Goal: Use online tool/utility: Utilize a website feature to perform a specific function

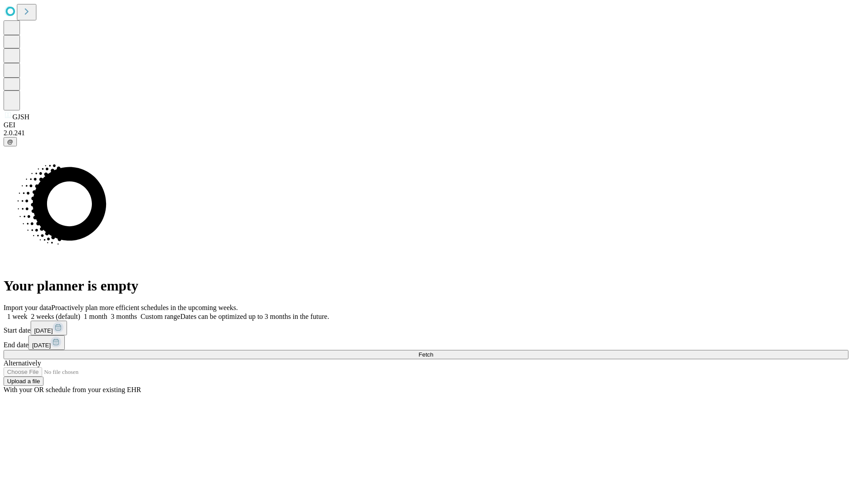
click at [433, 351] on span "Fetch" at bounding box center [425, 354] width 15 height 7
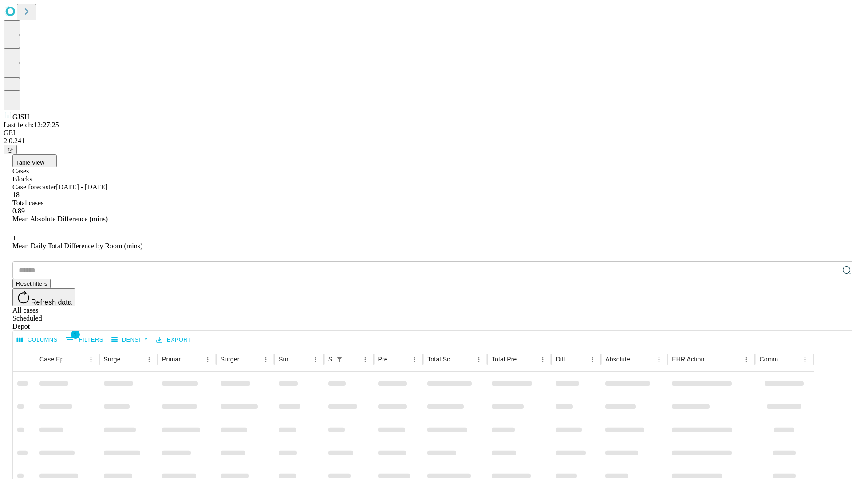
click at [44, 159] on span "Table View" at bounding box center [30, 162] width 28 height 7
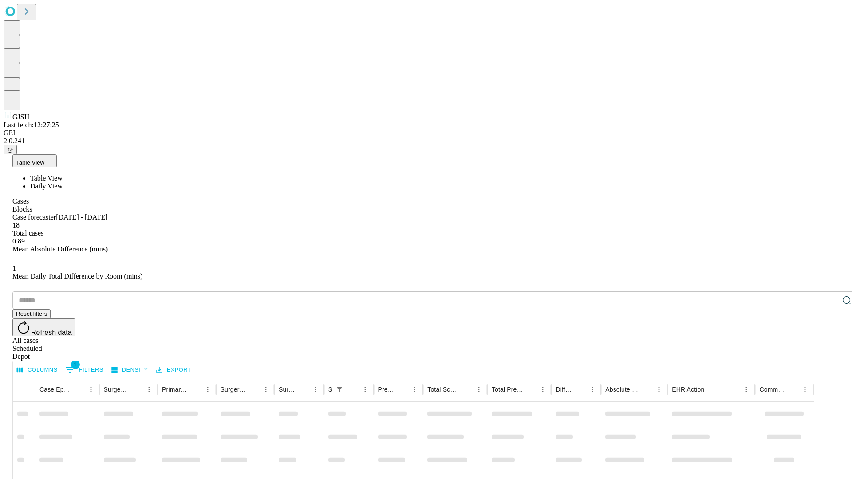
click at [63, 182] on span "Daily View" at bounding box center [46, 186] width 32 height 8
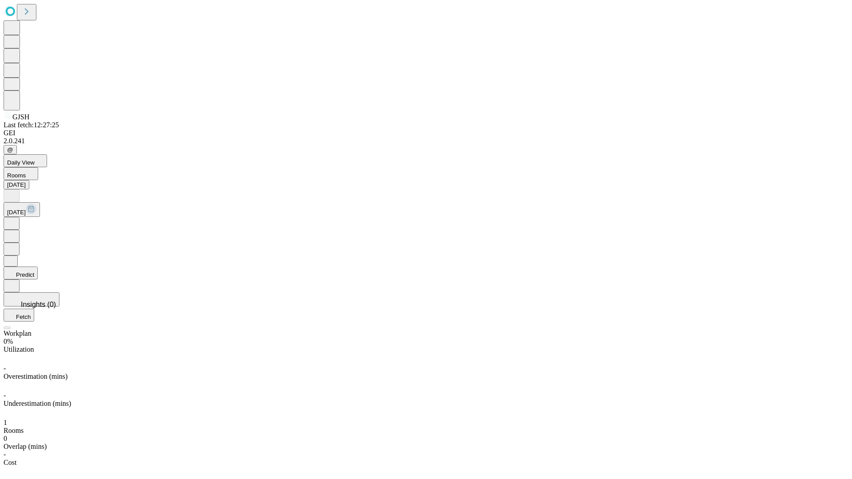
click at [38, 267] on button "Predict" at bounding box center [21, 273] width 34 height 13
